Goal: Check status: Check status

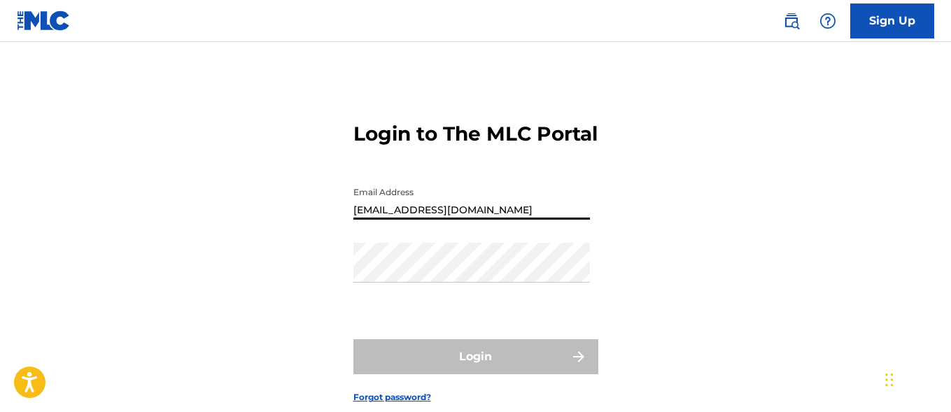
type input "[EMAIL_ADDRESS][DOMAIN_NAME]"
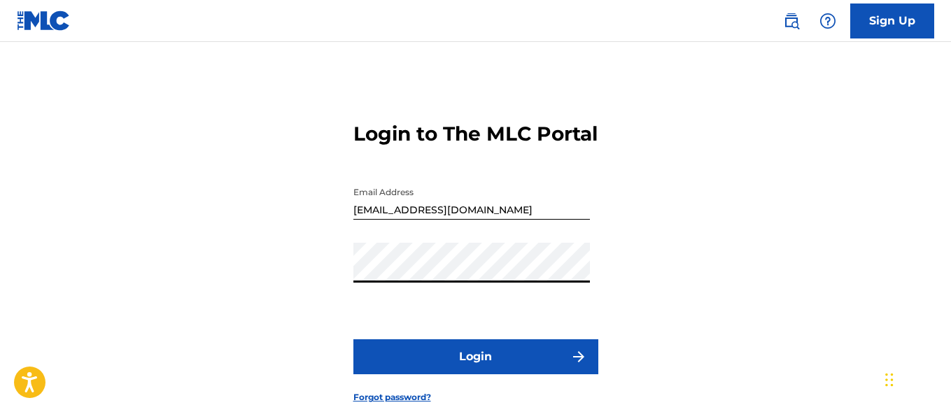
click at [475, 374] on button "Login" at bounding box center [475, 356] width 245 height 35
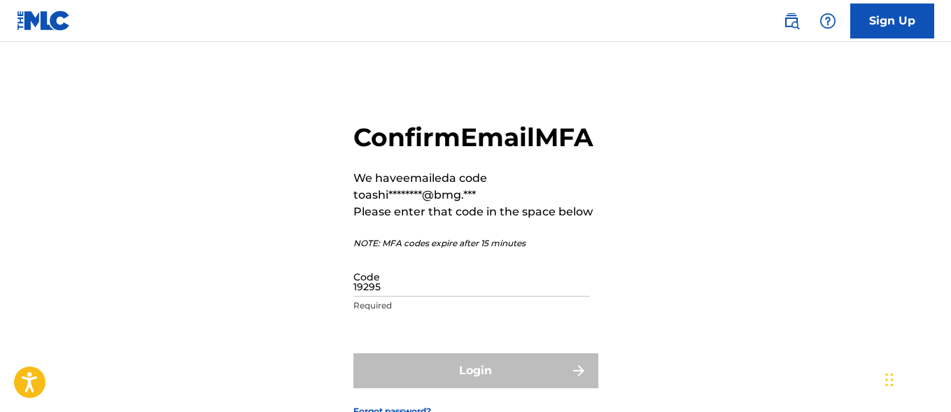
type input "192959"
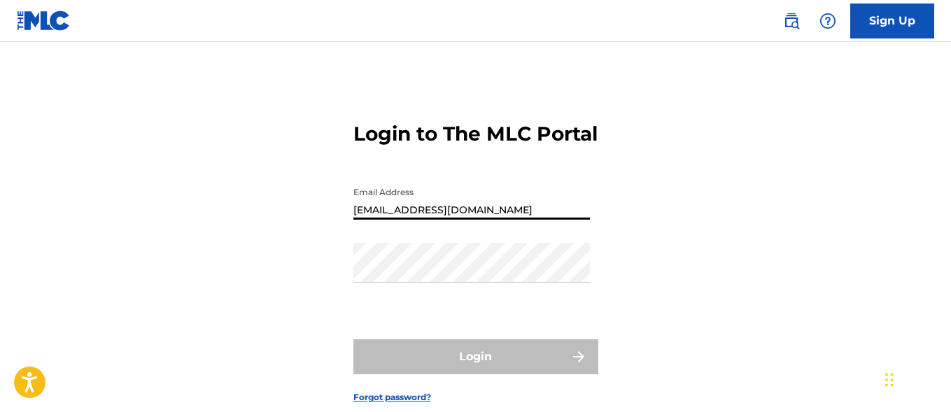
type input "[EMAIL_ADDRESS][DOMAIN_NAME]"
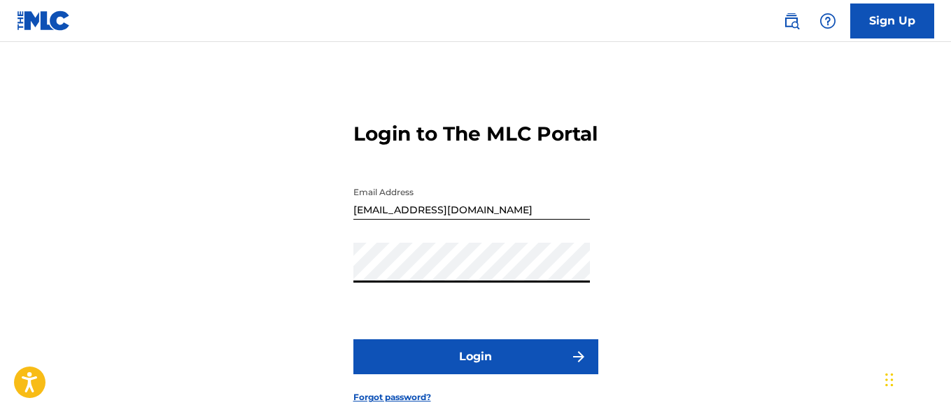
click at [475, 374] on button "Login" at bounding box center [475, 356] width 245 height 35
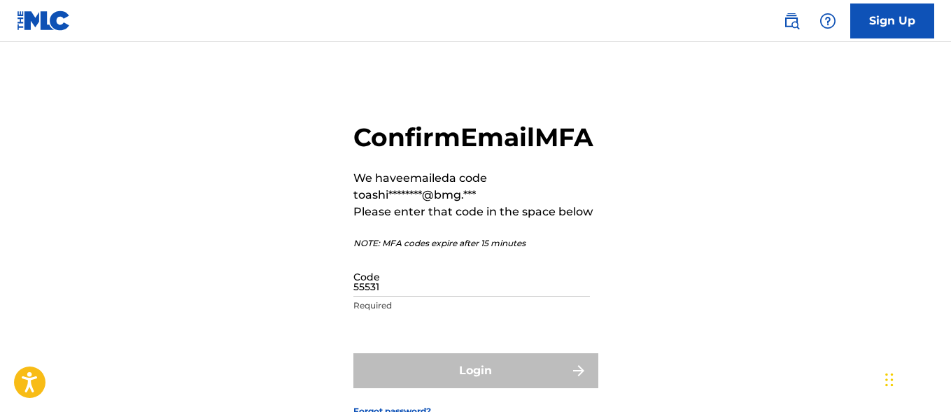
type input "555315"
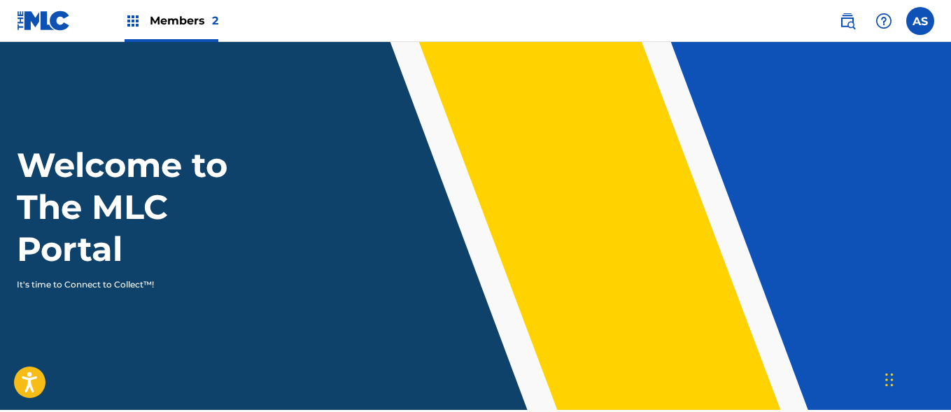
click at [133, 21] on img at bounding box center [133, 21] width 17 height 17
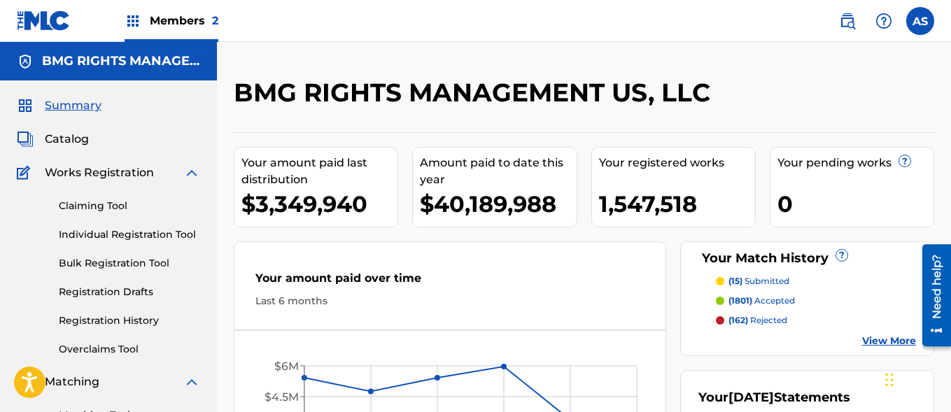
scroll to position [304, 0]
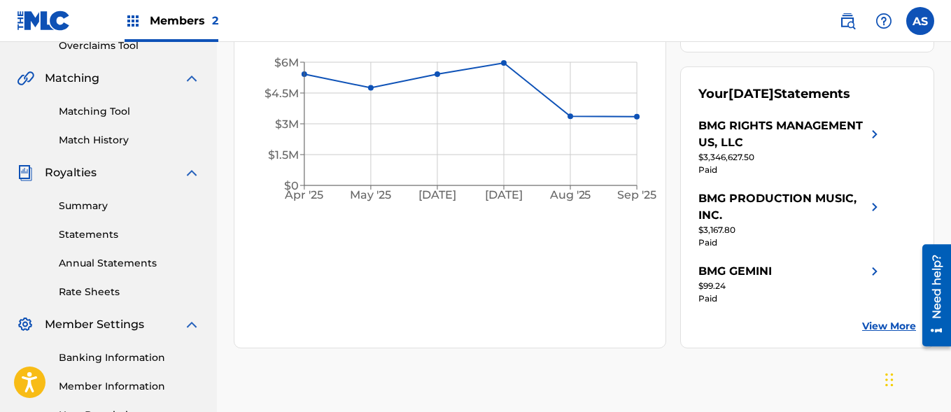
click at [129, 206] on link "Summary" at bounding box center [129, 206] width 141 height 15
